Goal: Use online tool/utility: Utilize a website feature to perform a specific function

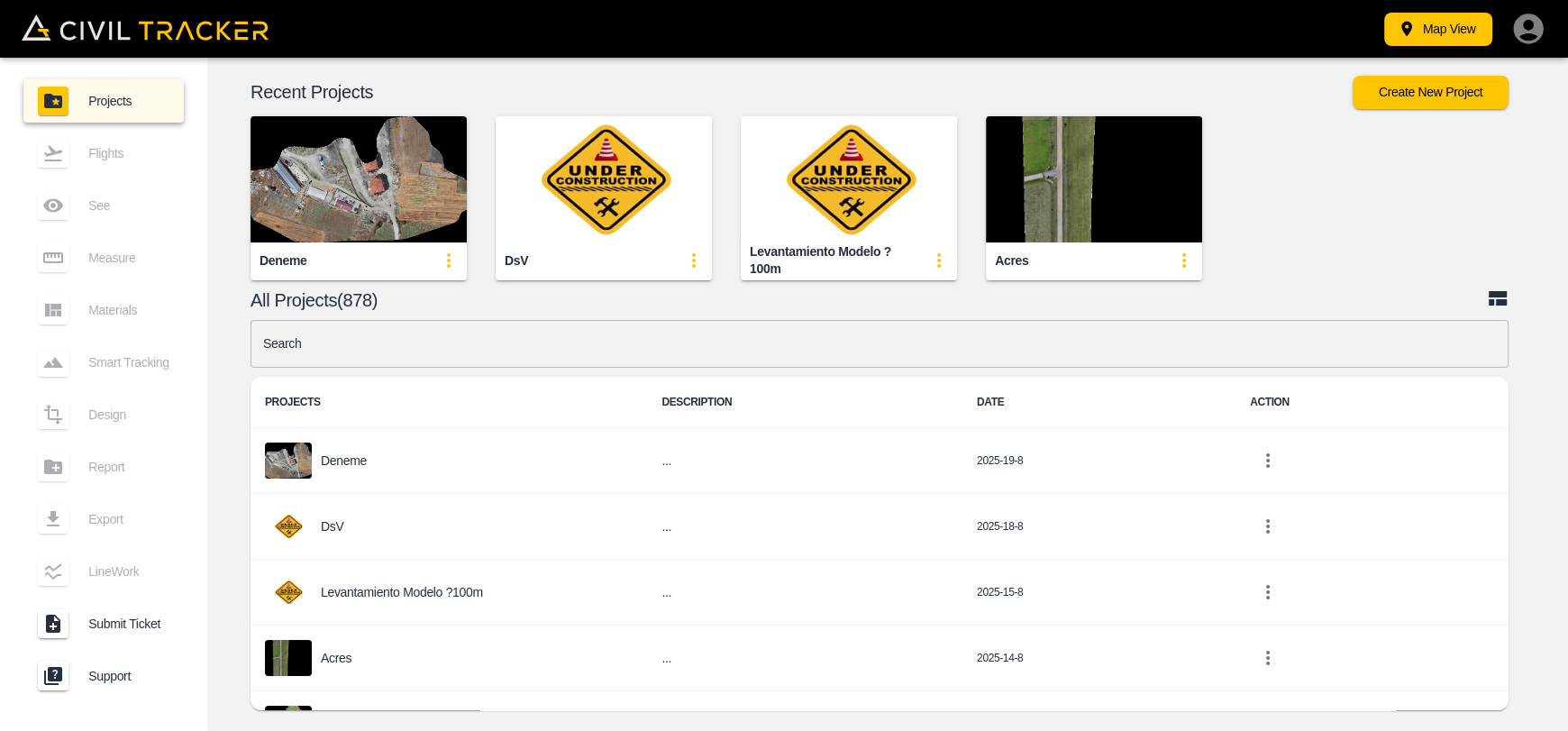
click at [369, 136] on img "button" at bounding box center [359, 179] width 216 height 126
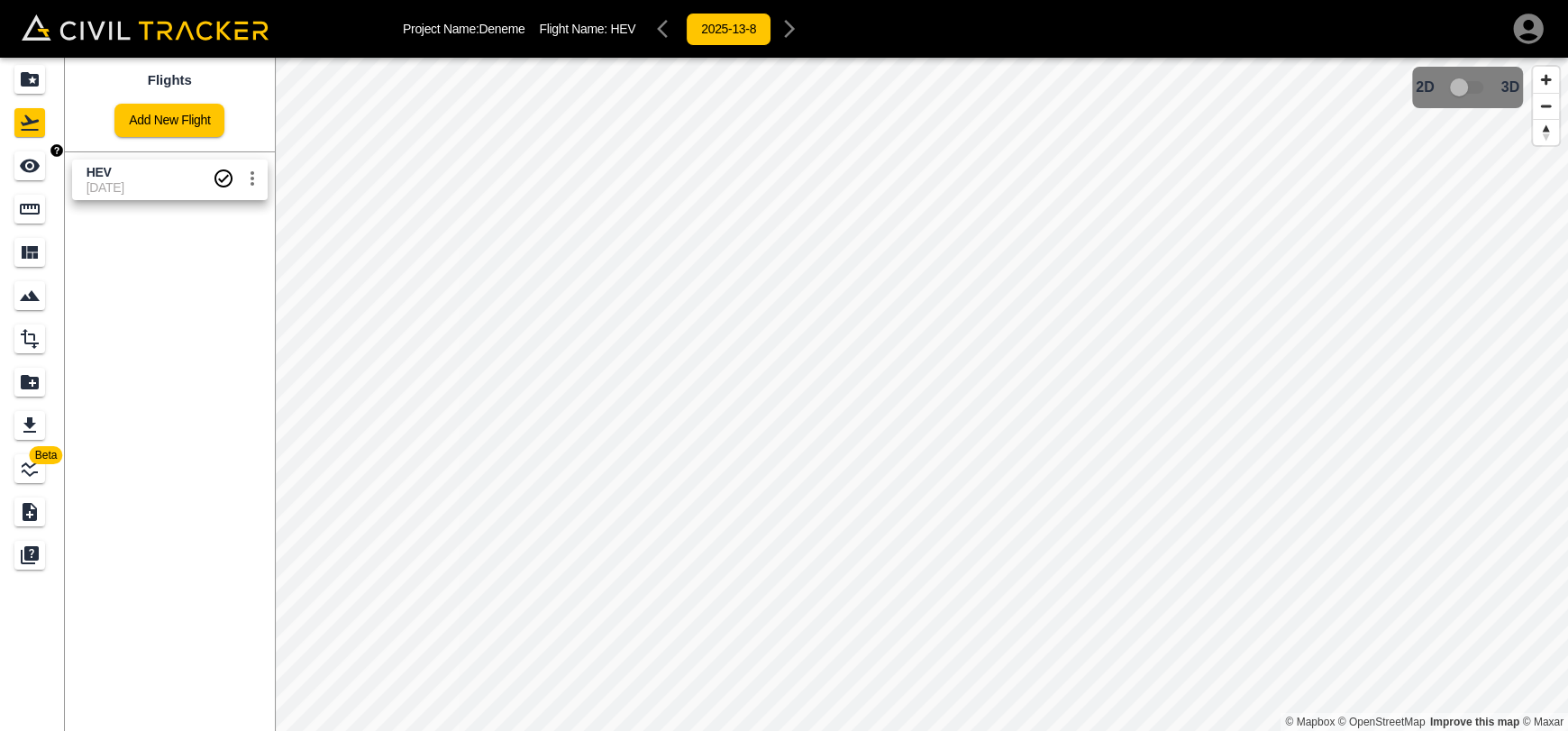
drag, startPoint x: 35, startPoint y: 168, endPoint x: 48, endPoint y: 170, distance: 13.2
click at [35, 169] on icon "See" at bounding box center [30, 166] width 20 height 14
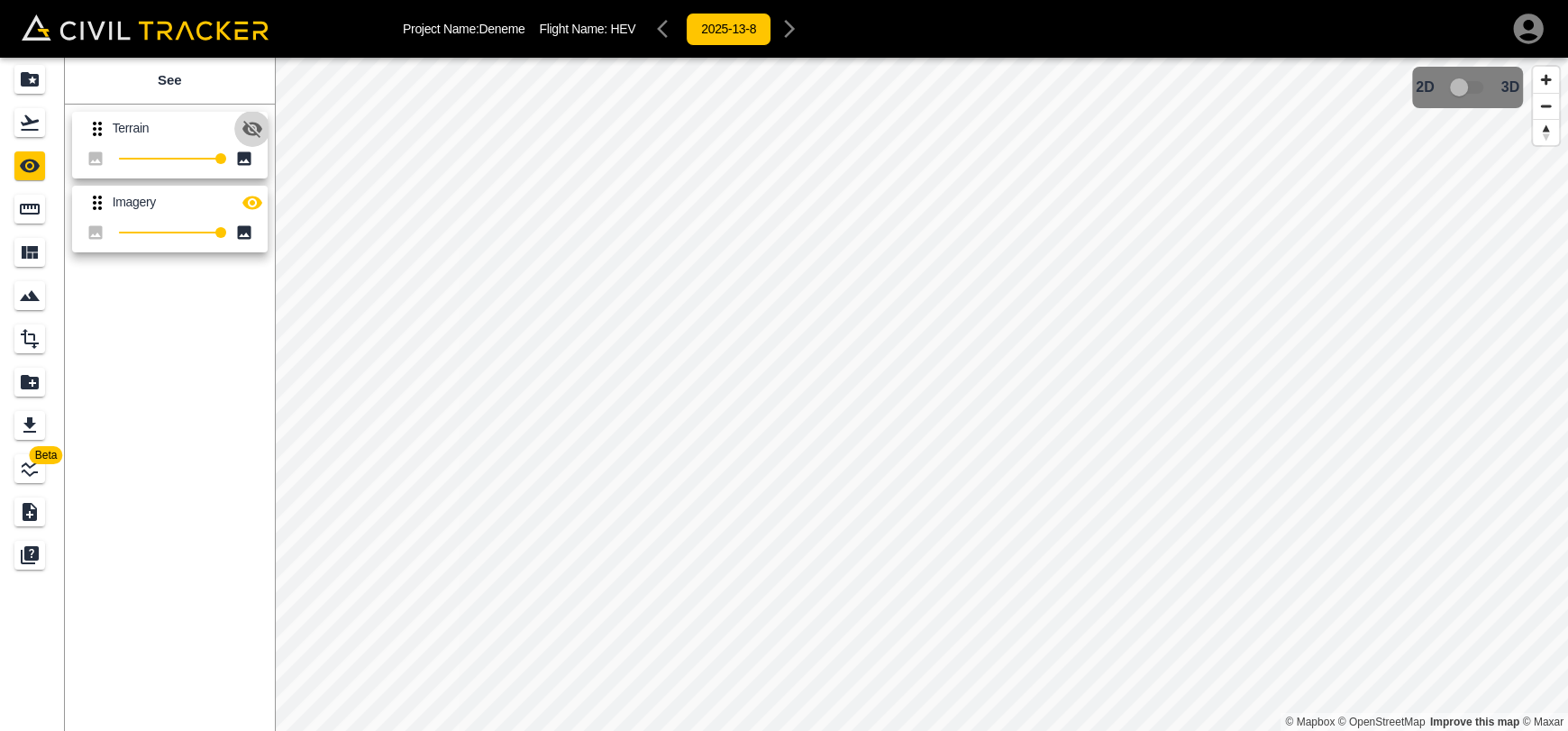
click at [253, 134] on icon "button" at bounding box center [252, 128] width 21 height 21
click at [259, 137] on icon "button" at bounding box center [252, 128] width 21 height 21
click at [34, 121] on icon "Flights" at bounding box center [30, 123] width 18 height 15
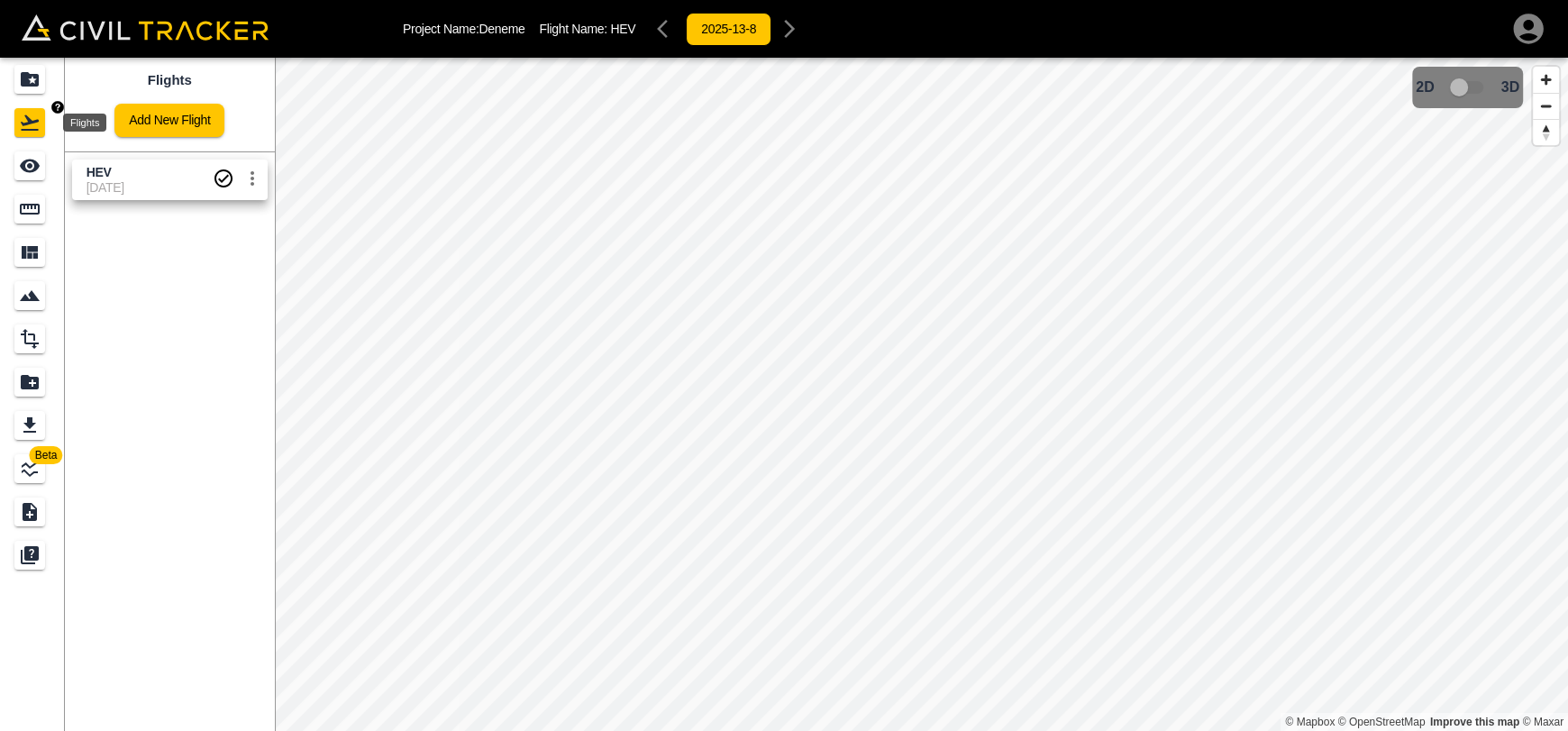
click at [31, 89] on icon "Projects" at bounding box center [30, 79] width 21 height 21
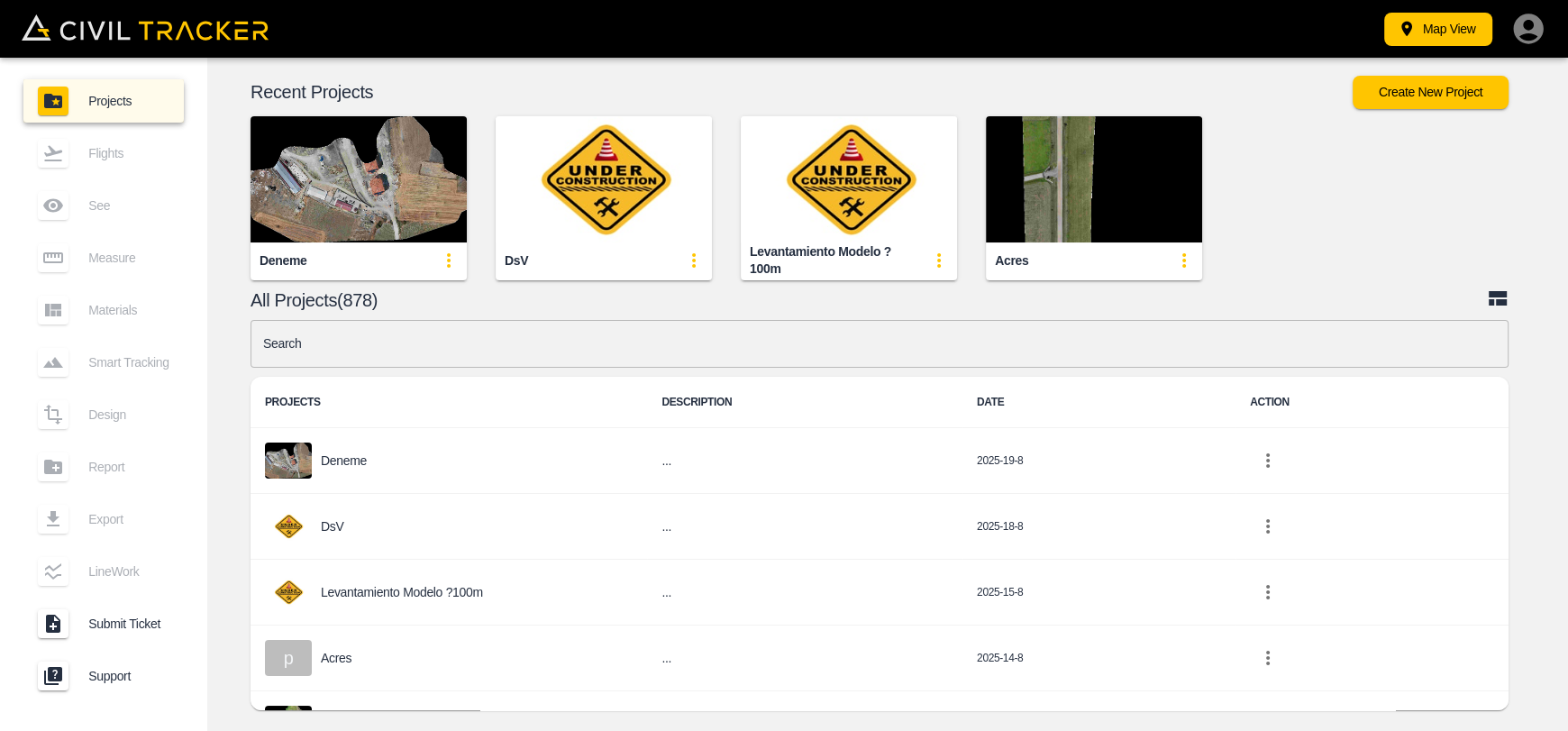
click at [406, 194] on img "button" at bounding box center [359, 179] width 216 height 126
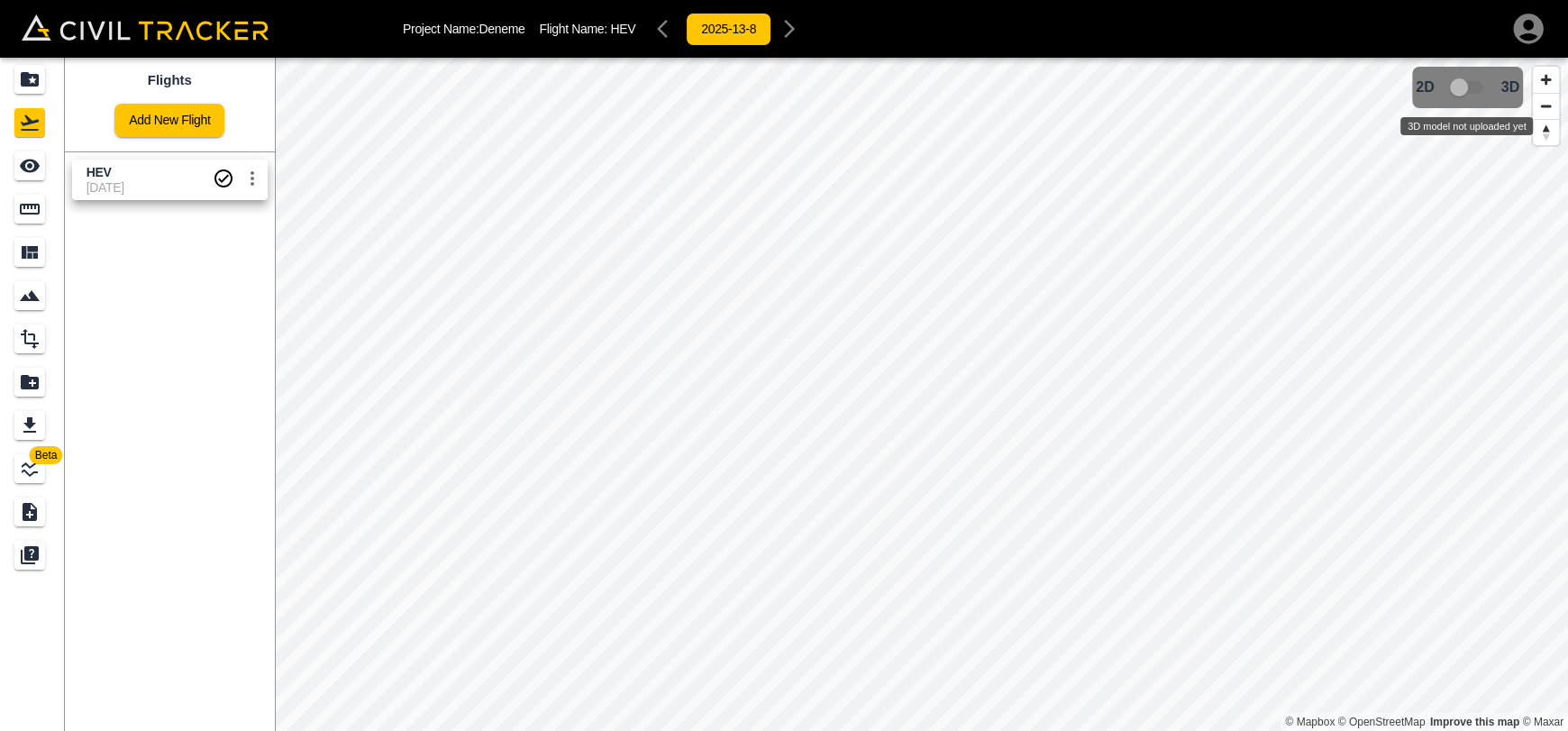
click at [1468, 90] on span "3D model not uploaded yet" at bounding box center [1468, 88] width 52 height 35
click at [29, 207] on icon "Measure" at bounding box center [30, 209] width 21 height 21
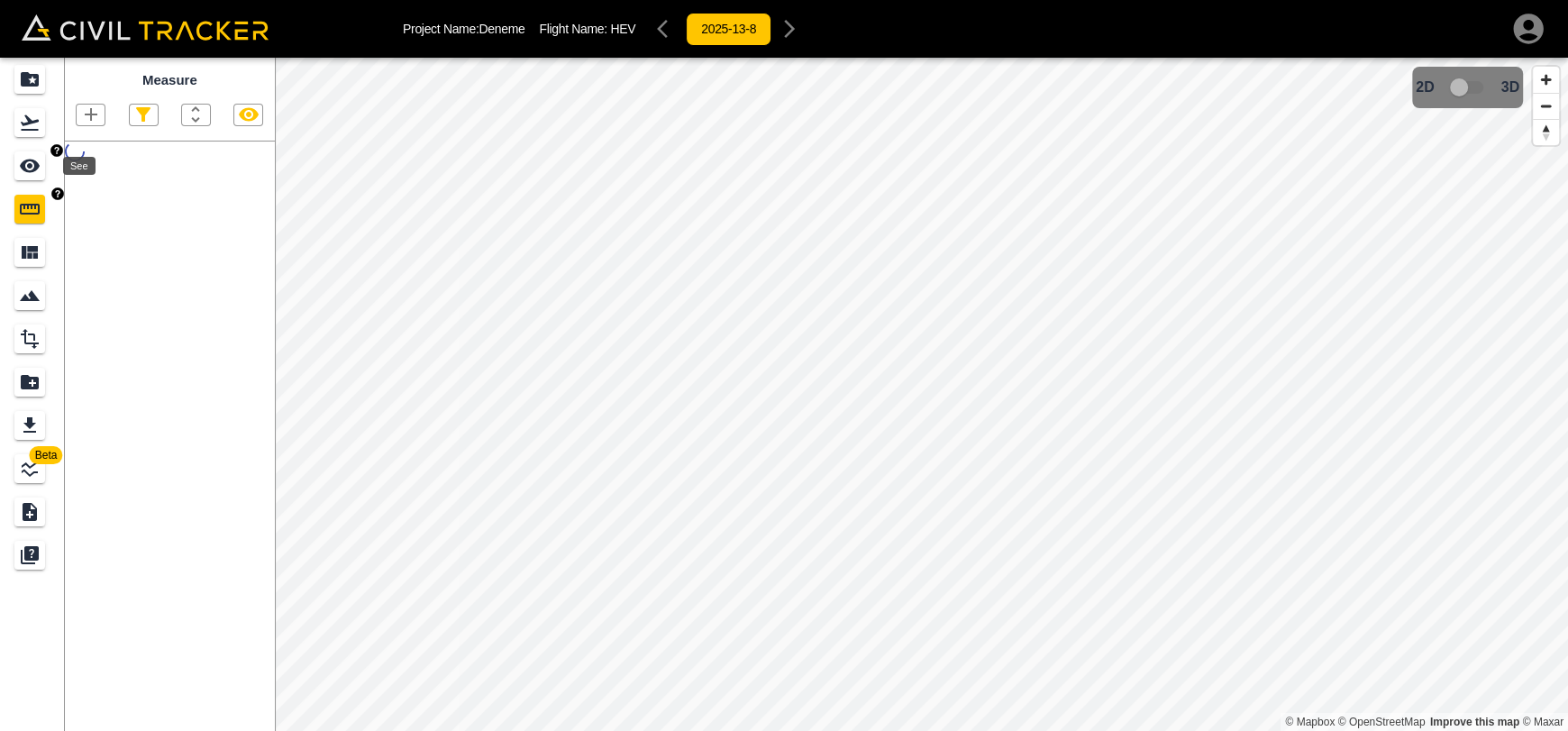
click at [35, 165] on icon "See" at bounding box center [30, 166] width 20 height 14
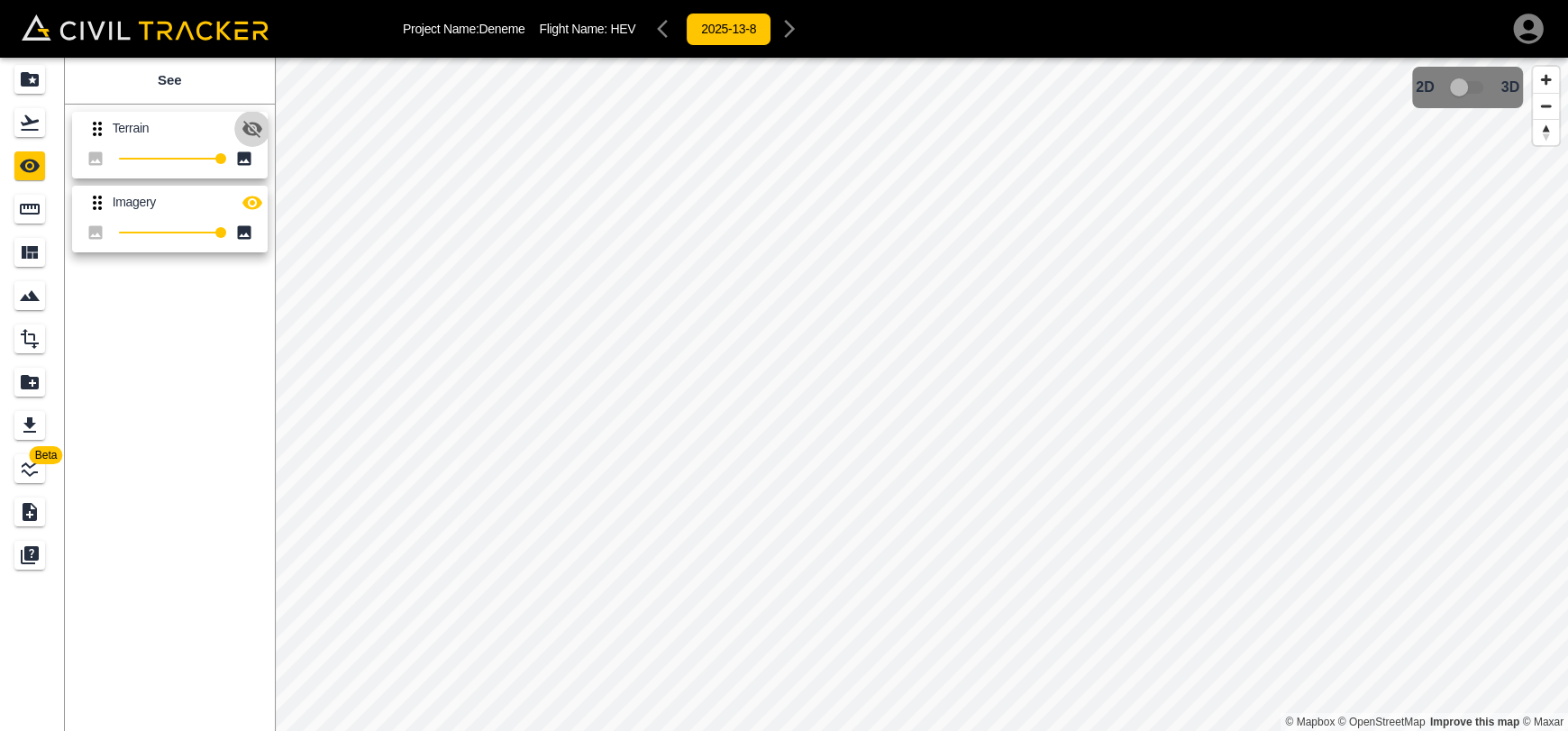
click at [265, 127] on button "button" at bounding box center [252, 128] width 36 height 36
click at [245, 125] on icon "button" at bounding box center [252, 128] width 20 height 14
